Goal: Find specific page/section: Find specific page/section

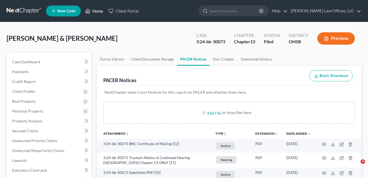
drag, startPoint x: 92, startPoint y: 11, endPoint x: 119, endPoint y: 43, distance: 41.4
click at [92, 11] on link "Home" at bounding box center [94, 11] width 23 height 10
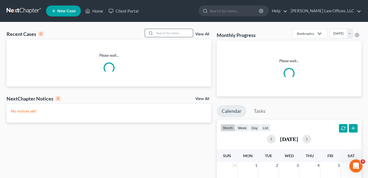
click at [169, 34] on input "search" at bounding box center [174, 33] width 38 height 8
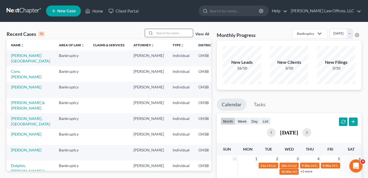
scroll to position [1, 0]
type input "[PERSON_NAME]"
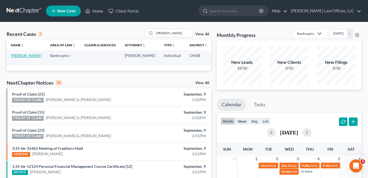
click at [20, 55] on link "[PERSON_NAME]" at bounding box center [26, 55] width 30 height 5
select select "0"
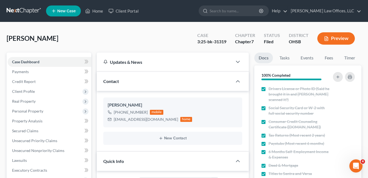
click at [148, 39] on div "[PERSON_NAME] Upgraded Case 3:25-bk-31319 Chapter Chapter 7 Status Filed Distri…" at bounding box center [184, 41] width 355 height 24
drag, startPoint x: 96, startPoint y: 10, endPoint x: 141, endPoint y: 43, distance: 56.1
click at [96, 10] on link "Home" at bounding box center [94, 11] width 23 height 10
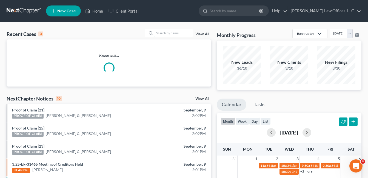
click at [163, 33] on input "search" at bounding box center [174, 33] width 38 height 8
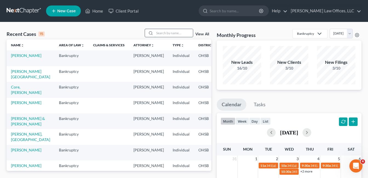
click at [163, 33] on input "search" at bounding box center [174, 33] width 38 height 8
paste input "Lore Ipsumdo: Si ame c adipisci elitsedd eius tem incid....utl etd magnaaliquae…"
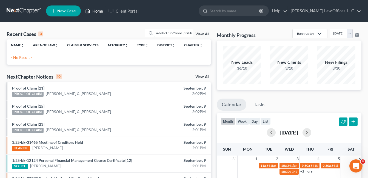
type input "Lore Ipsumdo: Si ame c adipisci elitsedd eius tem incid....utl etd magnaaliquae…"
click at [97, 12] on link "Home" at bounding box center [94, 11] width 23 height 10
click at [95, 11] on link "Home" at bounding box center [94, 11] width 23 height 10
drag, startPoint x: 157, startPoint y: 33, endPoint x: 302, endPoint y: 28, distance: 145.7
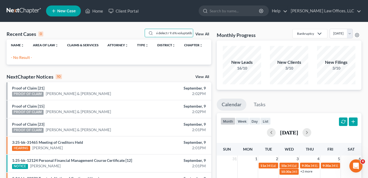
click at [302, 28] on div "Recent Cases 0 View All Name unfold_more expand_more expand_less Area of Law un…" at bounding box center [184, 164] width 368 height 285
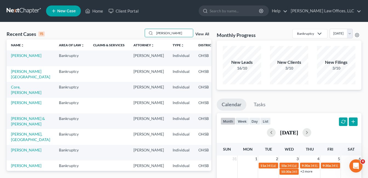
type input "[PERSON_NAME]"
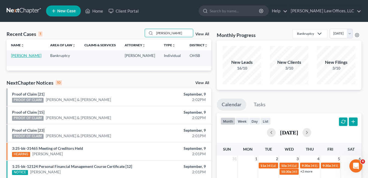
click at [21, 58] on link "[PERSON_NAME]" at bounding box center [26, 55] width 30 height 5
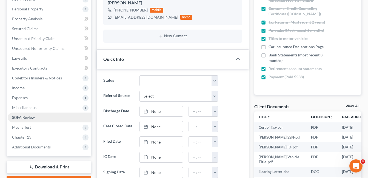
scroll to position [110, 0]
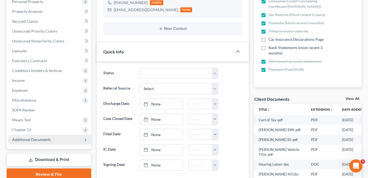
click at [34, 138] on span "Additional Documents" at bounding box center [31, 139] width 39 height 5
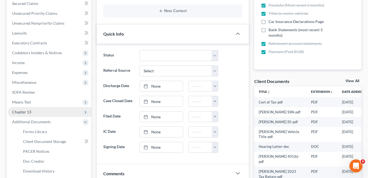
scroll to position [137, 0]
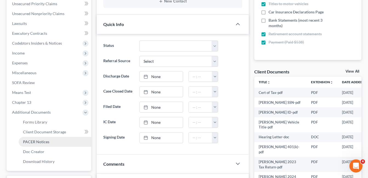
click at [49, 140] on link "PACER Notices" at bounding box center [55, 142] width 73 height 10
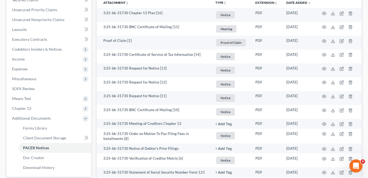
scroll to position [137, 0]
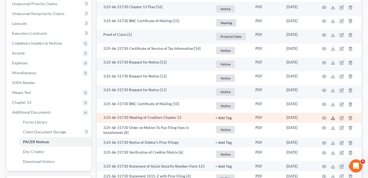
click at [332, 119] on icon at bounding box center [333, 118] width 4 height 4
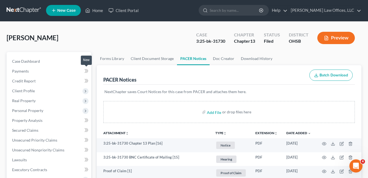
scroll to position [0, 0]
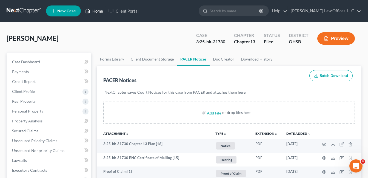
click at [90, 13] on icon at bounding box center [88, 11] width 4 height 4
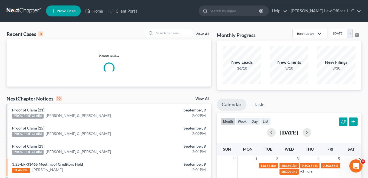
click at [163, 34] on input "search" at bounding box center [174, 33] width 38 height 8
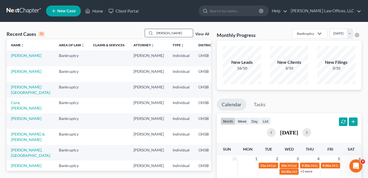
type input "[PERSON_NAME]"
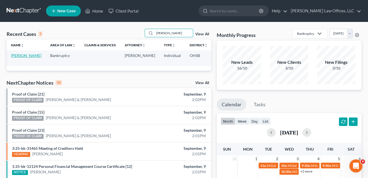
click at [21, 55] on link "[PERSON_NAME]" at bounding box center [26, 55] width 30 height 5
select select "0"
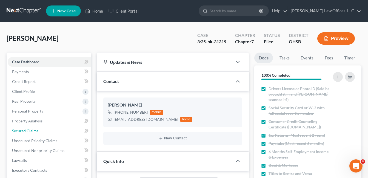
click at [32, 130] on span "Secured Claims" at bounding box center [25, 131] width 26 height 5
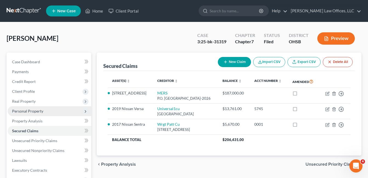
click at [31, 110] on span "Personal Property" at bounding box center [27, 111] width 31 height 5
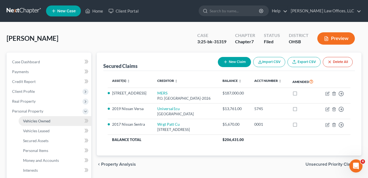
click at [43, 117] on link "Vehicles Owned" at bounding box center [55, 121] width 73 height 10
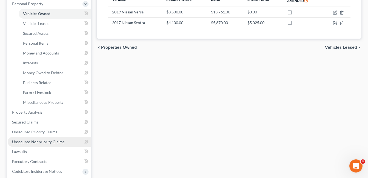
scroll to position [110, 0]
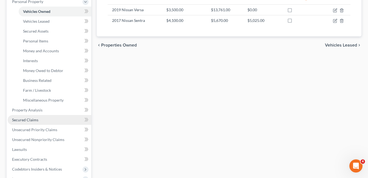
click at [37, 120] on span "Secured Claims" at bounding box center [25, 120] width 26 height 5
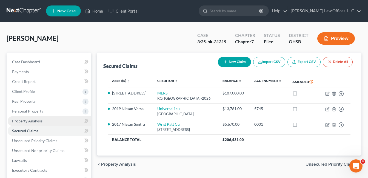
scroll to position [123, 0]
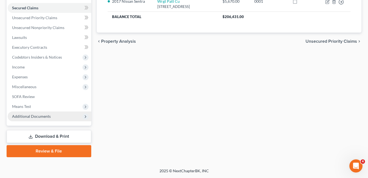
click at [53, 118] on span "Additional Documents" at bounding box center [50, 117] width 84 height 10
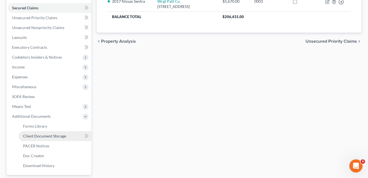
click at [55, 137] on span "Client Document Storage" at bounding box center [44, 136] width 43 height 5
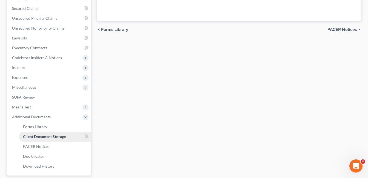
scroll to position [15, 0]
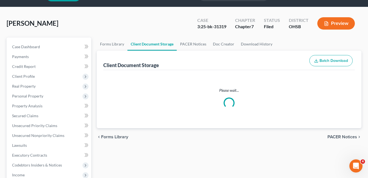
select select "7"
select select "52"
select select "37"
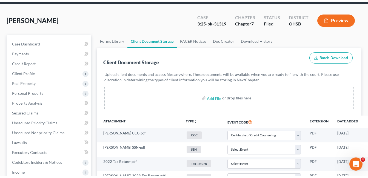
scroll to position [0, 0]
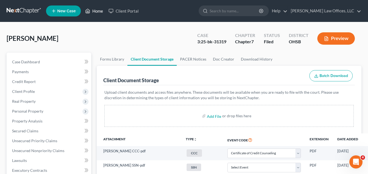
click at [101, 10] on link "Home" at bounding box center [94, 11] width 23 height 10
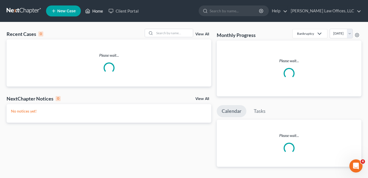
scroll to position [427, 0]
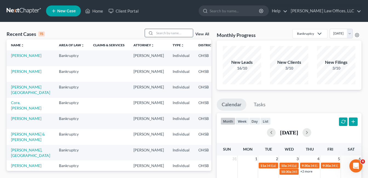
click at [167, 35] on input "search" at bounding box center [174, 33] width 38 height 8
type input "[PERSON_NAME]"
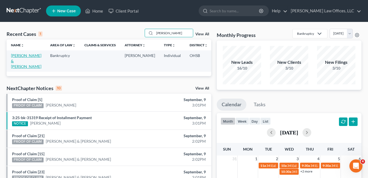
click at [16, 62] on link "[PERSON_NAME] & [PERSON_NAME]" at bounding box center [26, 61] width 30 height 16
select select "3"
select select "4"
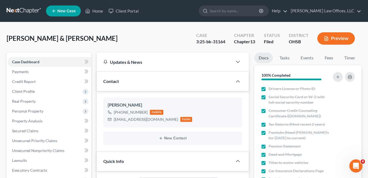
scroll to position [192, 0]
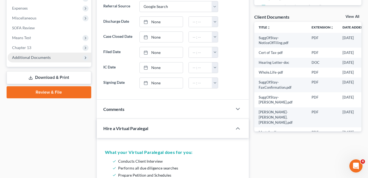
click at [44, 60] on span "Additional Documents" at bounding box center [50, 58] width 84 height 10
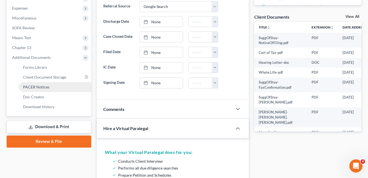
click at [43, 86] on span "PACER Notices" at bounding box center [36, 87] width 26 height 5
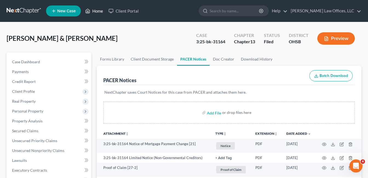
drag, startPoint x: 99, startPoint y: 9, endPoint x: 154, endPoint y: 38, distance: 62.0
click at [99, 9] on link "Home" at bounding box center [94, 11] width 23 height 10
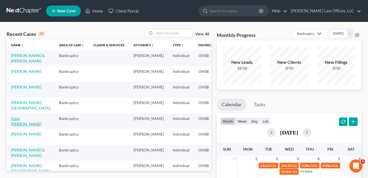
click at [13, 126] on link "Core, [PERSON_NAME]" at bounding box center [26, 121] width 30 height 10
select select "0"
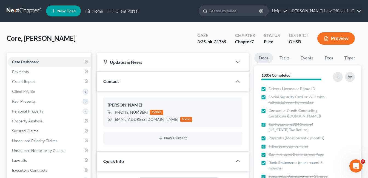
scroll to position [192, 0]
